Goal: Transaction & Acquisition: Purchase product/service

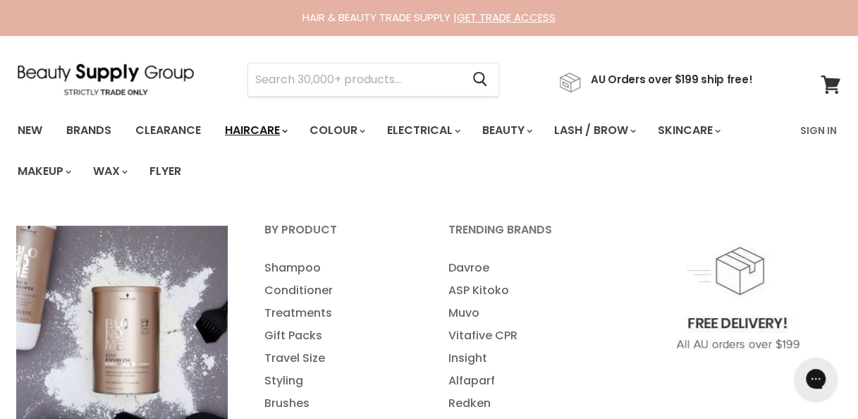
click at [286, 127] on link "Haircare" at bounding box center [255, 131] width 82 height 30
click at [278, 127] on link "Haircare" at bounding box center [255, 131] width 82 height 30
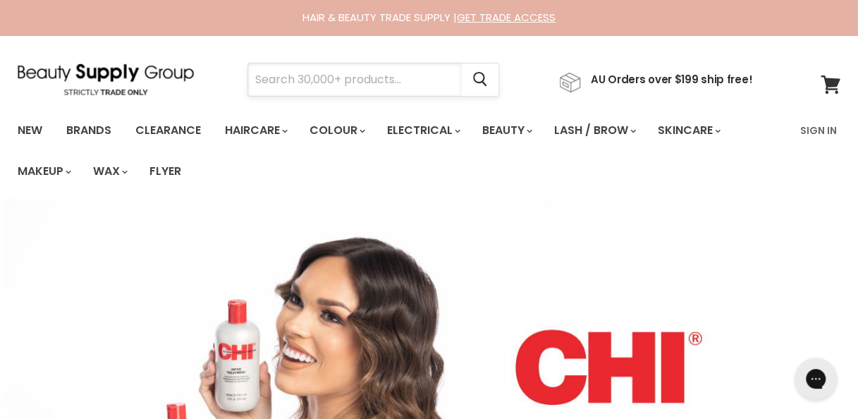
click at [349, 84] on input "Search" at bounding box center [354, 79] width 213 height 32
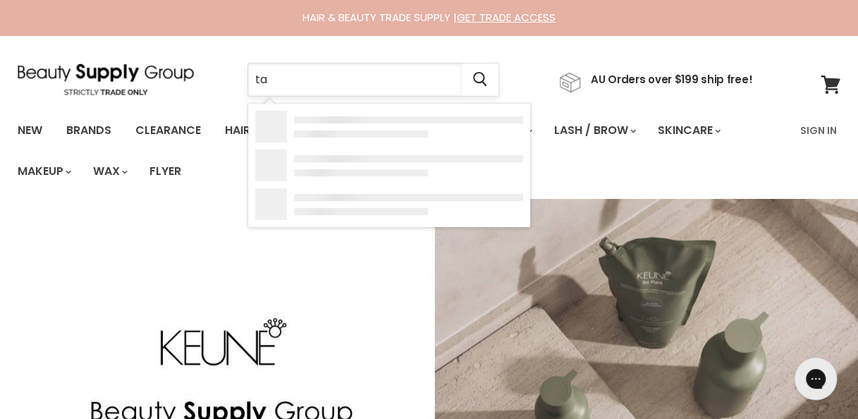
type input "t"
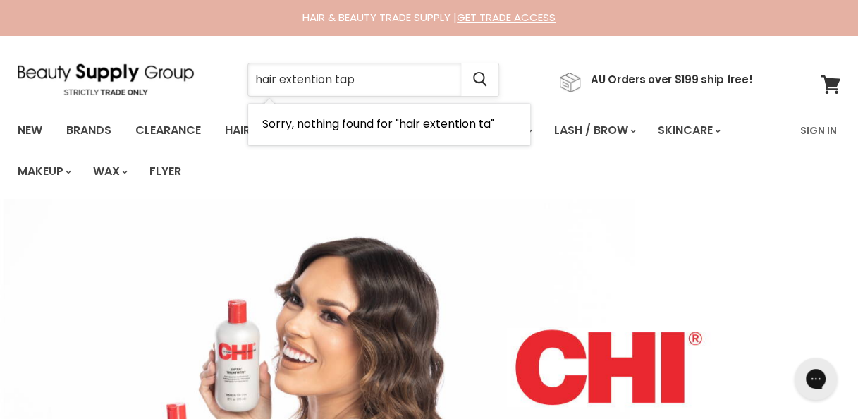
type input "hair extention tape"
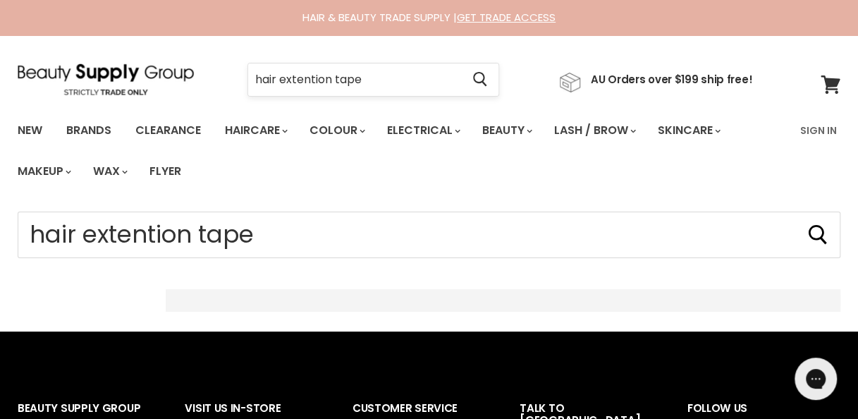
drag, startPoint x: 0, startPoint y: 0, endPoint x: 306, endPoint y: 79, distance: 315.9
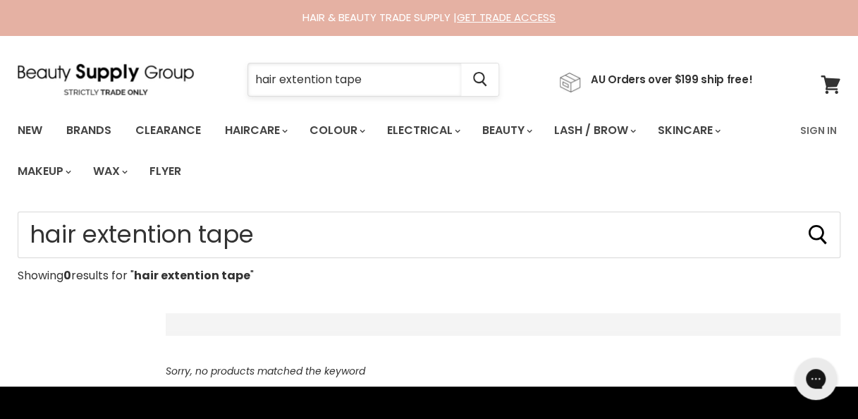
type input "hair extension tape"
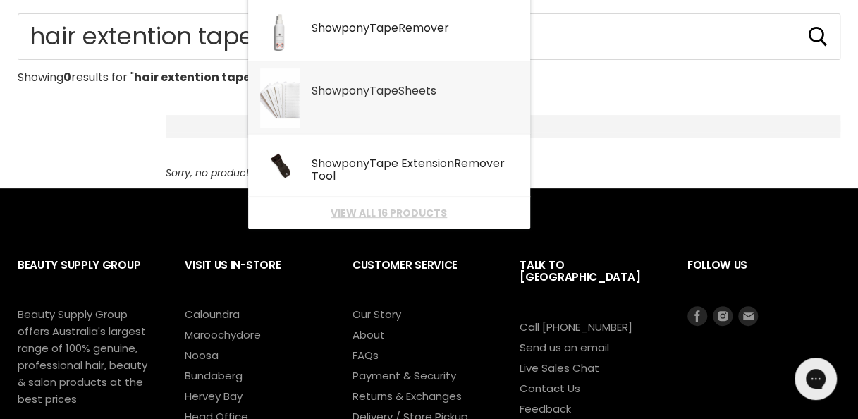
scroll to position [197, 0]
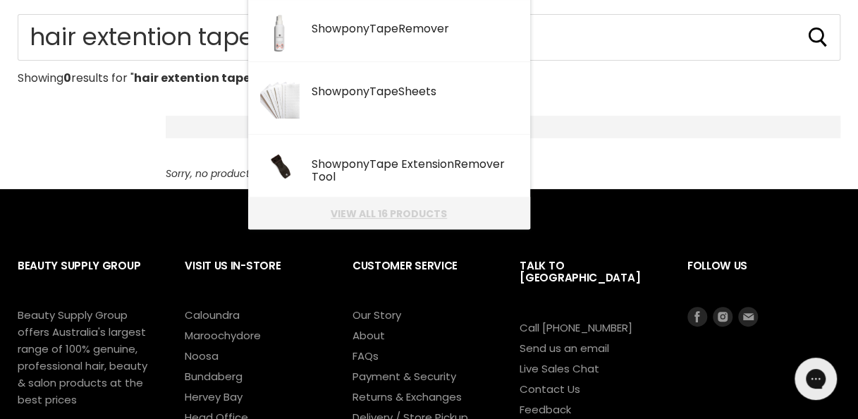
click at [406, 217] on link "View all 16 products" at bounding box center [389, 213] width 268 height 11
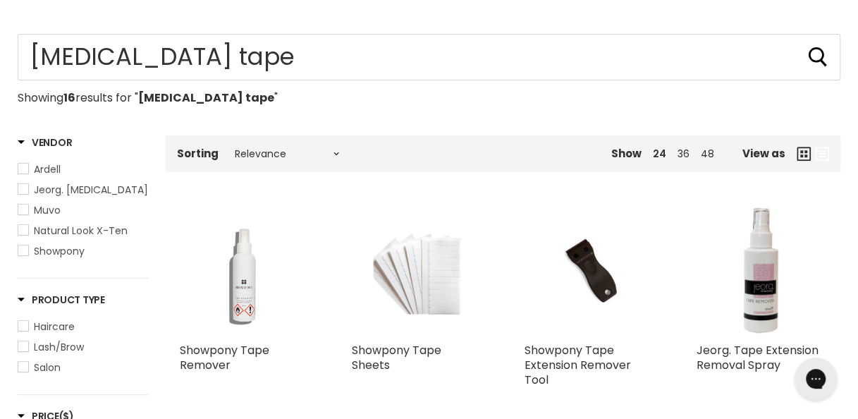
scroll to position [173, 0]
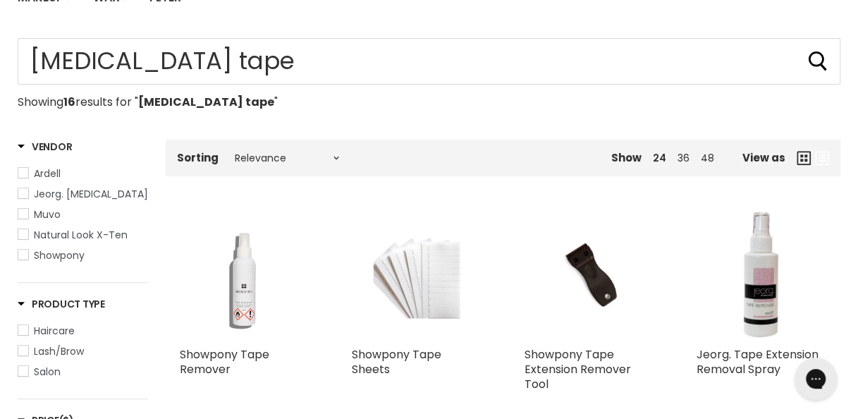
click at [529, 85] on div "Home Search results for “hair extension tape” (16) hair extension tape Showing …" at bounding box center [429, 73] width 822 height 70
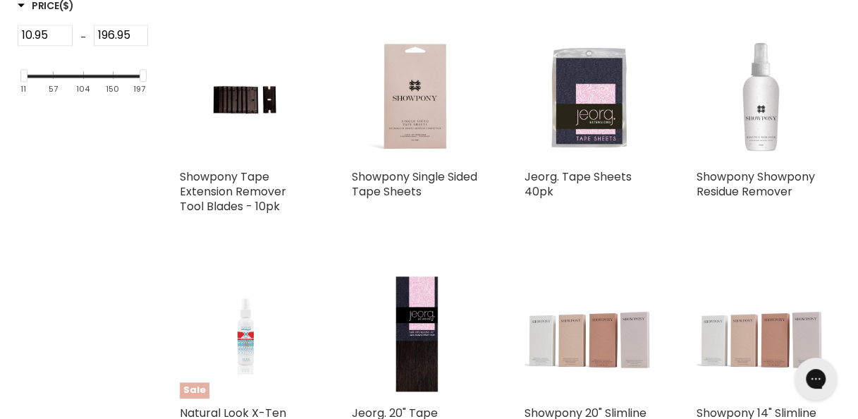
scroll to position [589, 0]
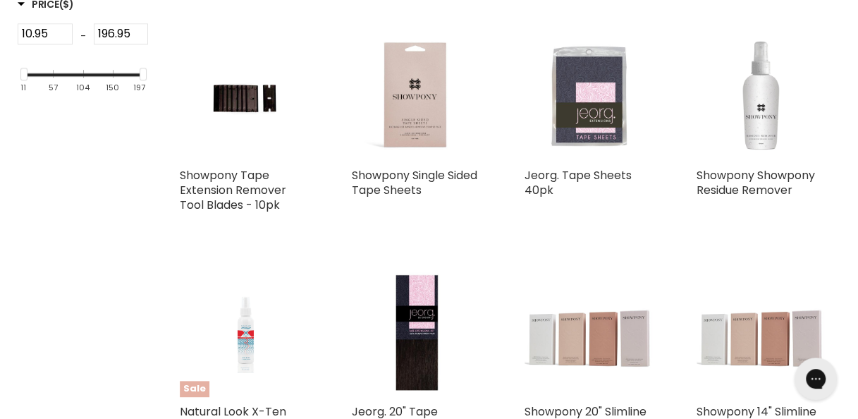
click at [586, 158] on img "Main content" at bounding box center [588, 96] width 86 height 130
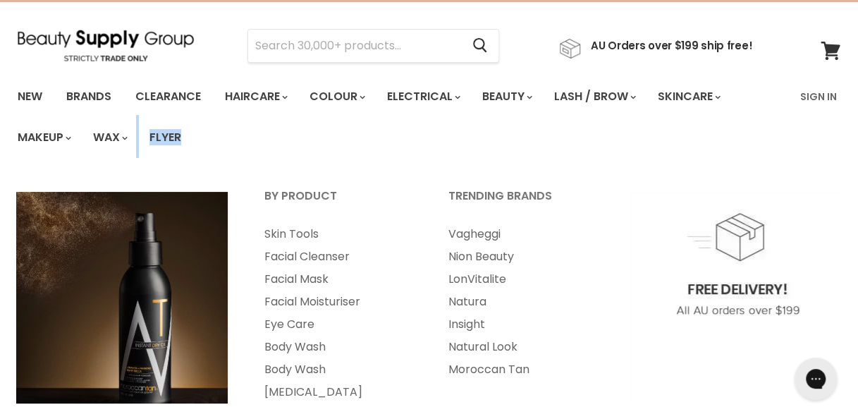
scroll to position [35, 0]
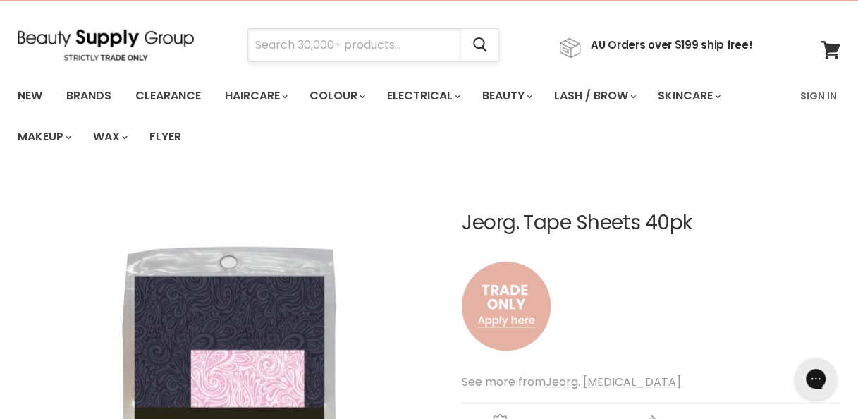
click at [320, 49] on input "Search" at bounding box center [354, 45] width 213 height 32
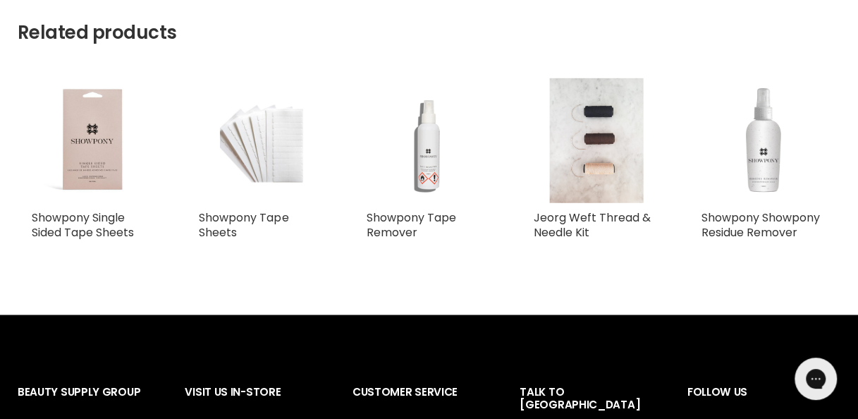
scroll to position [70, 0]
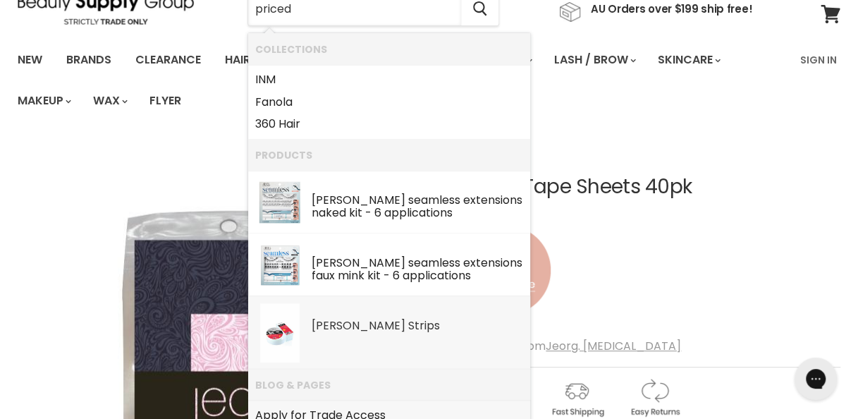
type input "priced"
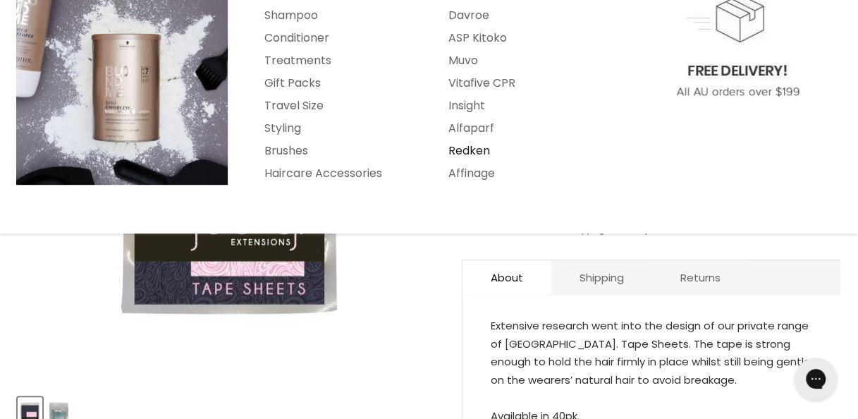
scroll to position [251, 0]
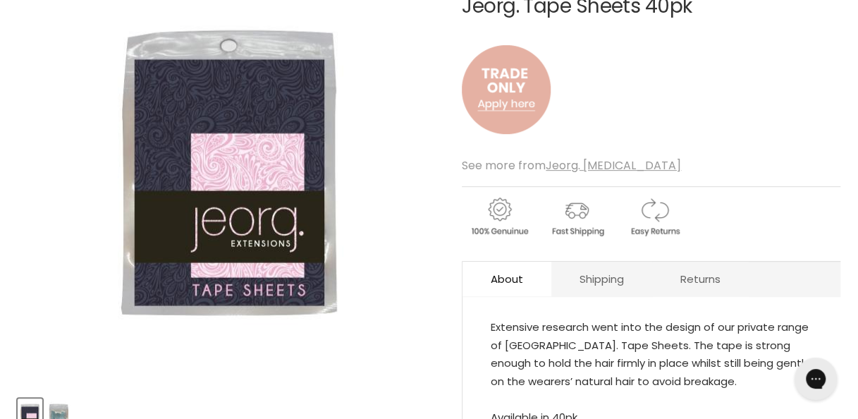
click at [218, 223] on img "Jeorg. Tape Sheets 40pk image. Click or Scroll to Zoom." at bounding box center [229, 172] width 247 height 371
drag, startPoint x: 218, startPoint y: 223, endPoint x: 390, endPoint y: 193, distance: 174.5
click at [390, 193] on div "Click or scroll to zoom Tap or pinch to zoom" at bounding box center [230, 173] width 424 height 424
drag, startPoint x: 300, startPoint y: 222, endPoint x: 459, endPoint y: 414, distance: 249.3
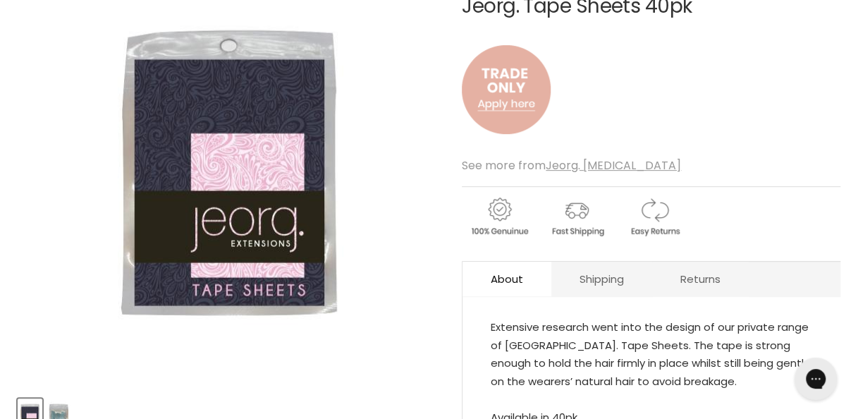
click at [459, 414] on article "Click or scroll to zoom Tap or pinch to zoom Click or scroll to zoom" at bounding box center [429, 235] width 822 height 548
